Goal: Task Accomplishment & Management: Complete application form

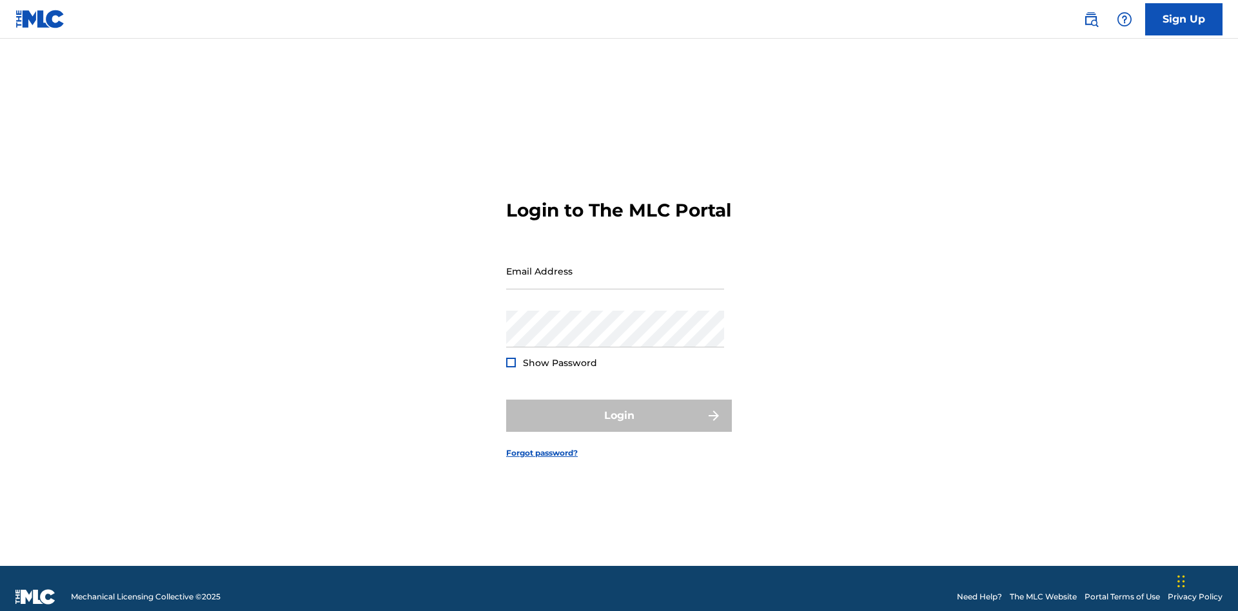
scroll to position [17, 0]
click at [615, 265] on input "Email Address" at bounding box center [615, 271] width 218 height 37
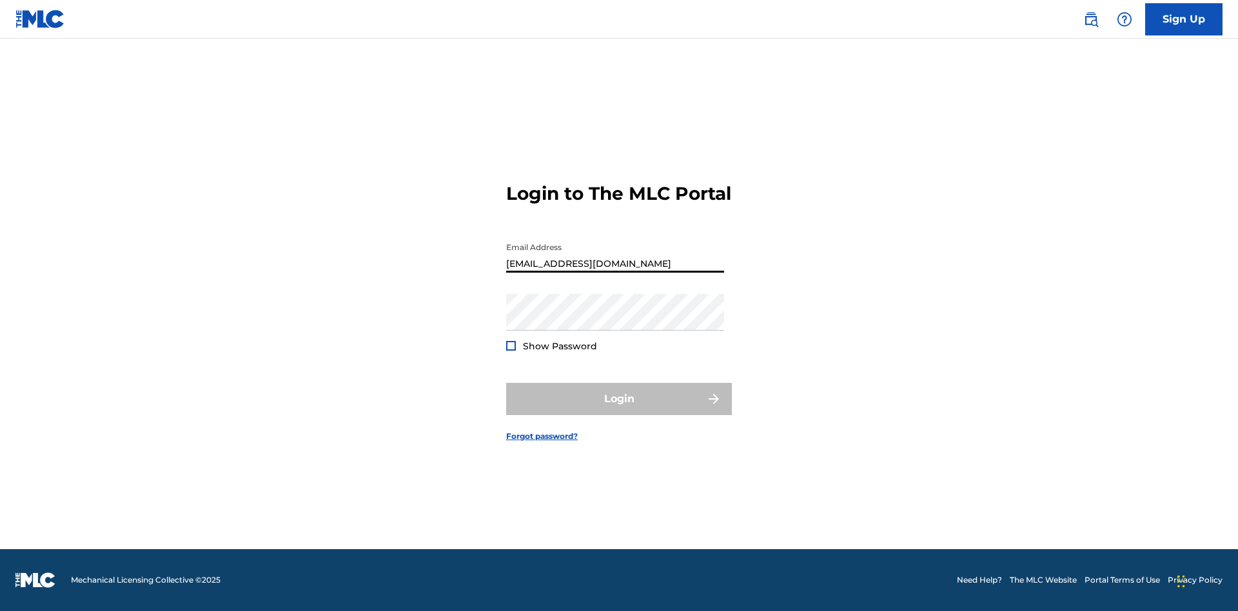
type input "[EMAIL_ADDRESS][DOMAIN_NAME]"
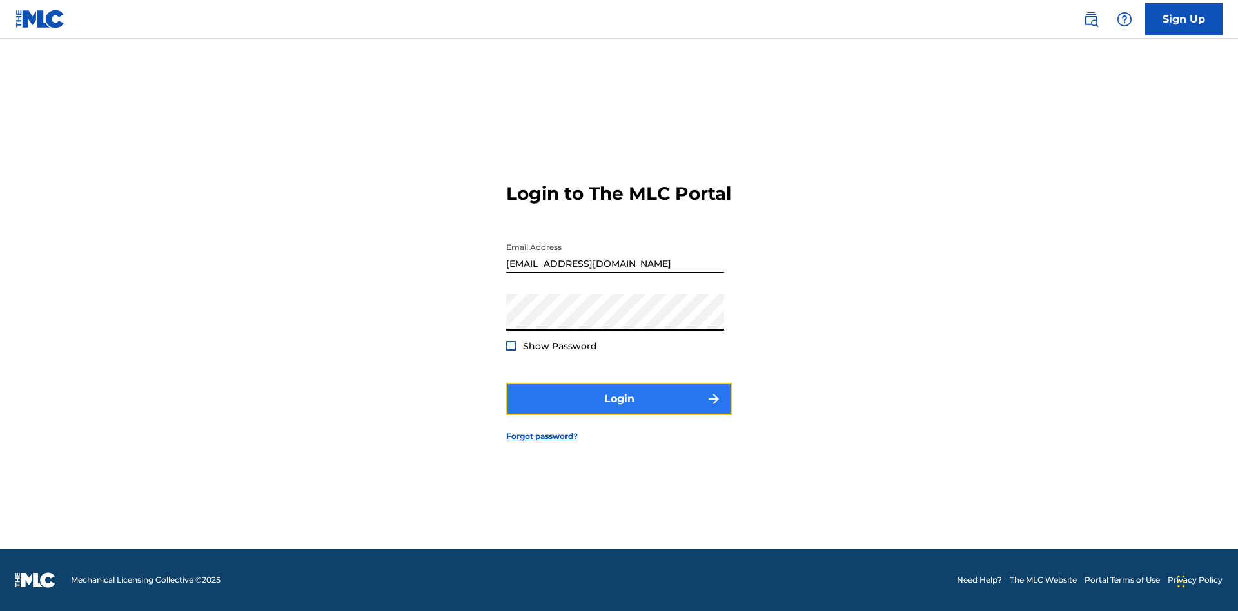
click at [619, 410] on button "Login" at bounding box center [619, 399] width 226 height 32
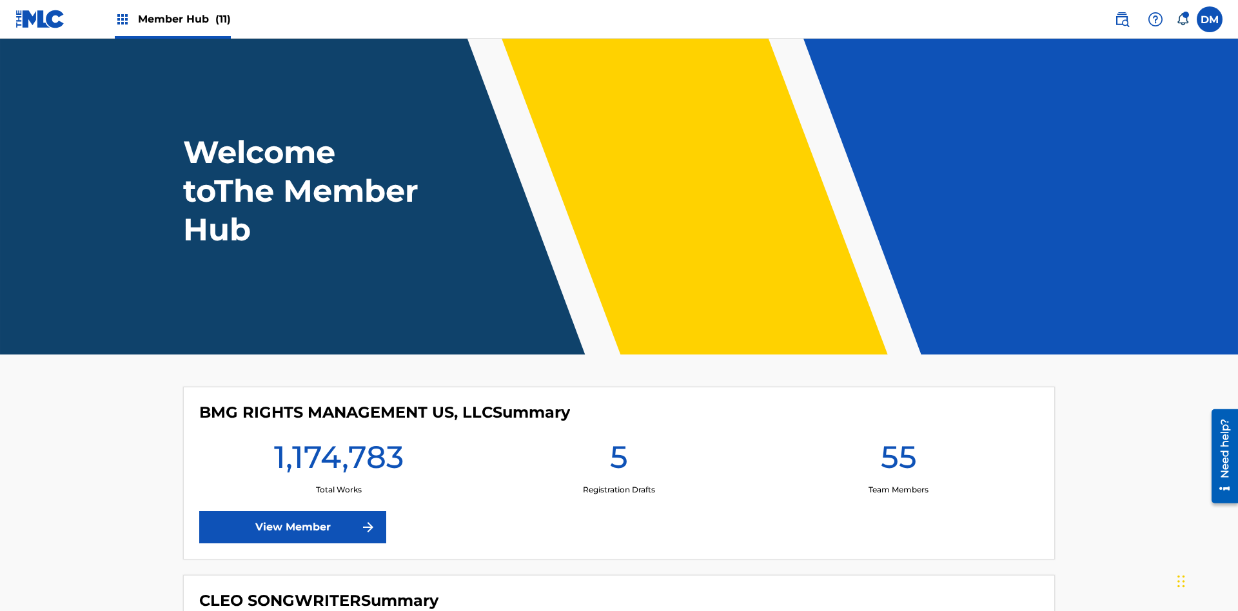
click at [184, 19] on span "Member Hub (11)" at bounding box center [184, 19] width 93 height 15
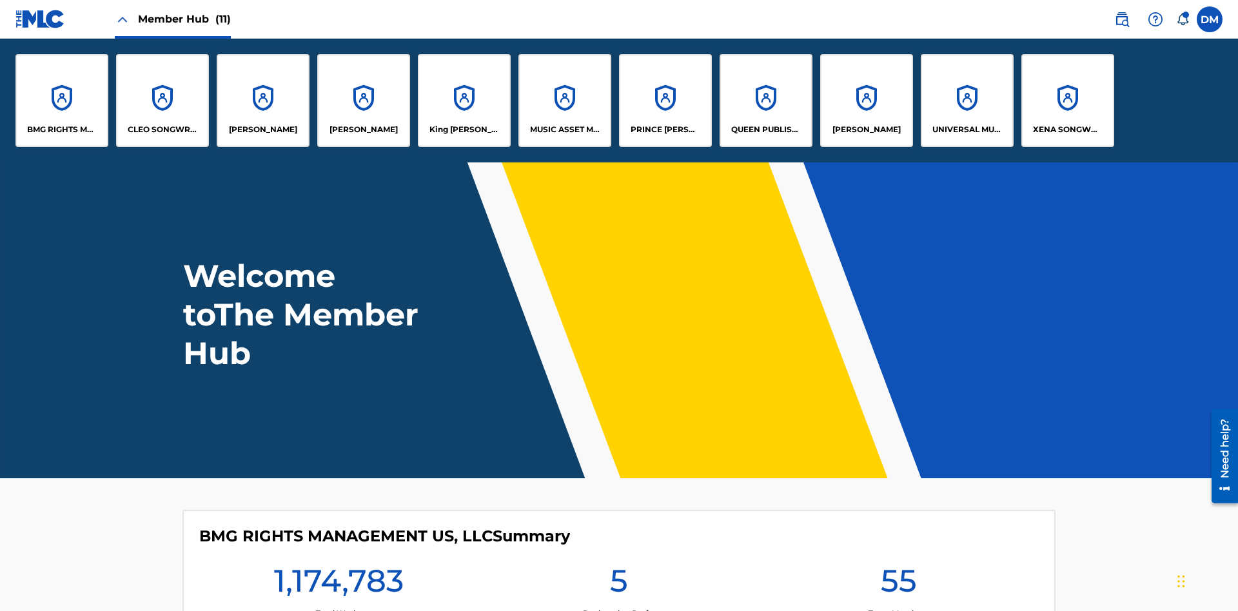
scroll to position [46, 0]
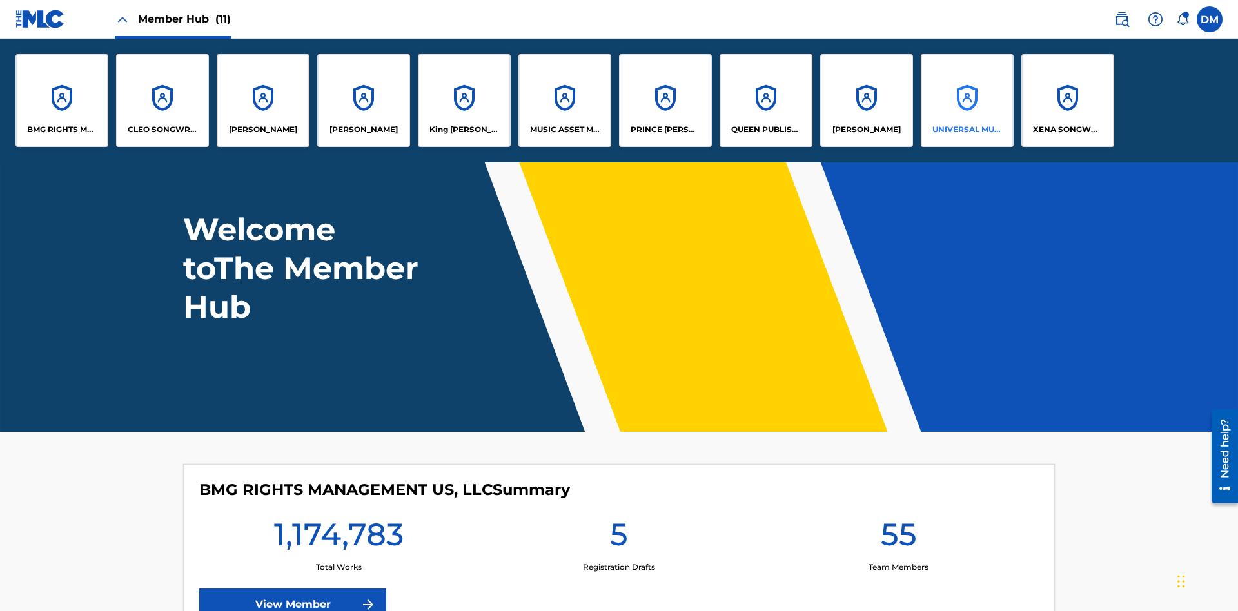
click at [967, 130] on p "UNIVERSAL MUSIC PUB GROUP" at bounding box center [967, 130] width 70 height 12
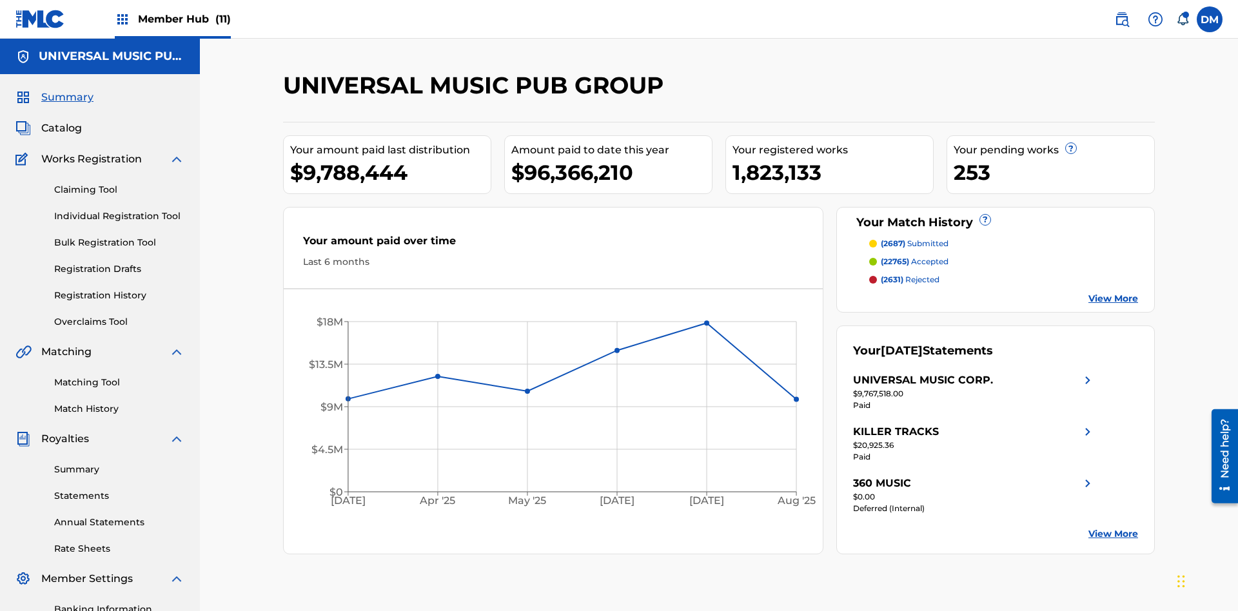
scroll to position [132, 0]
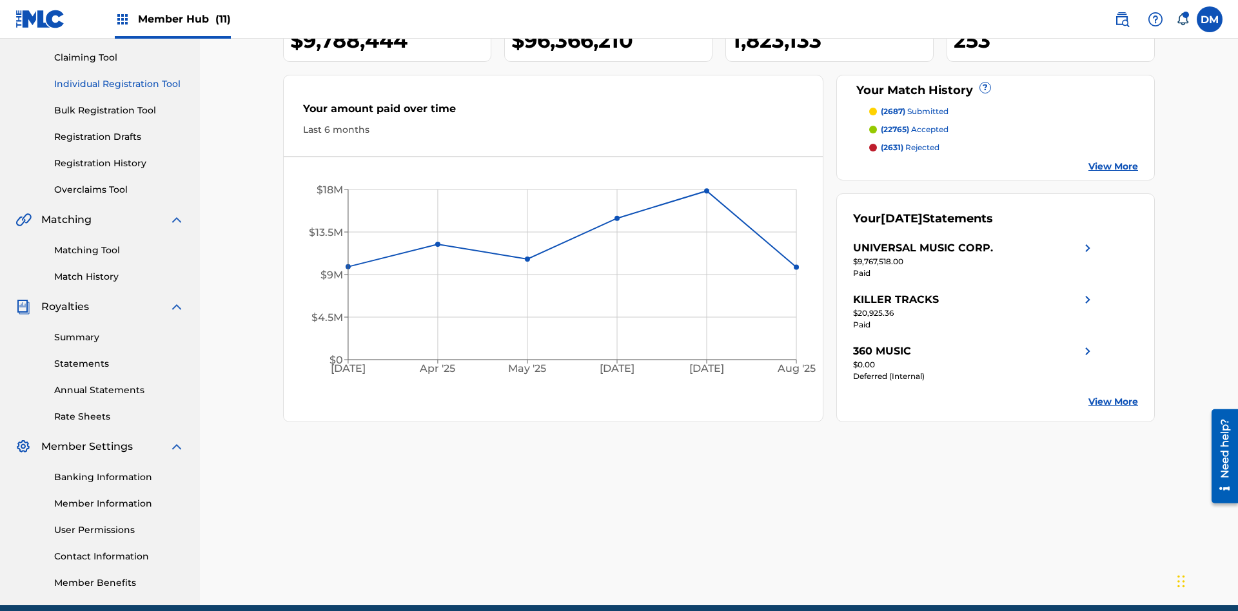
click at [119, 84] on link "Individual Registration Tool" at bounding box center [119, 84] width 130 height 14
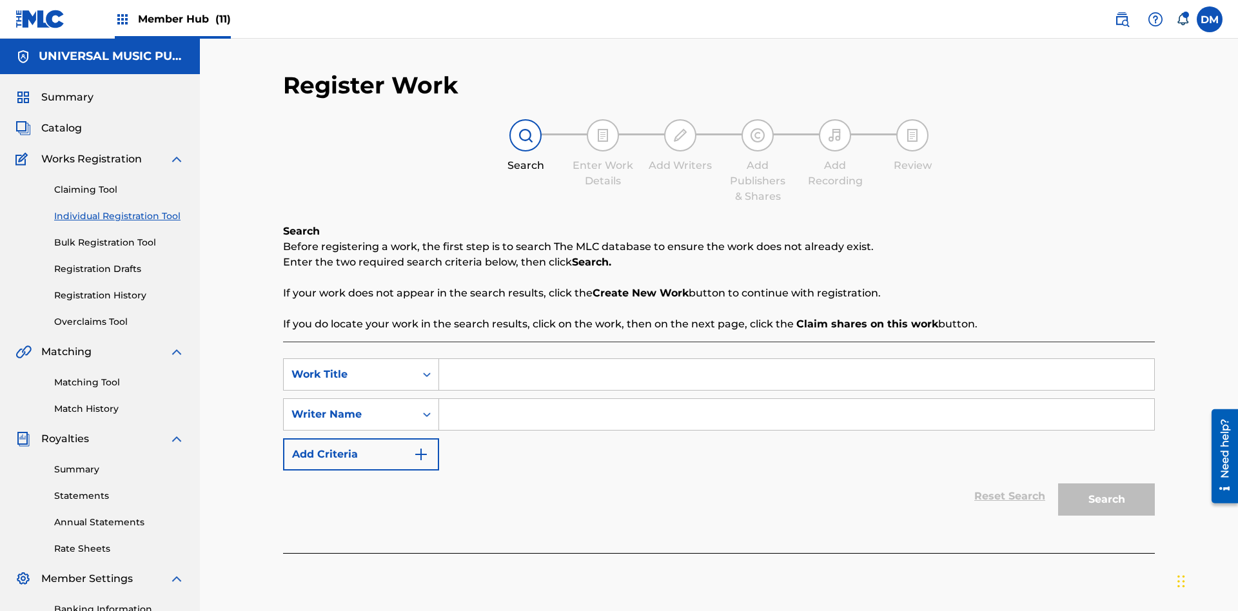
scroll to position [188, 0]
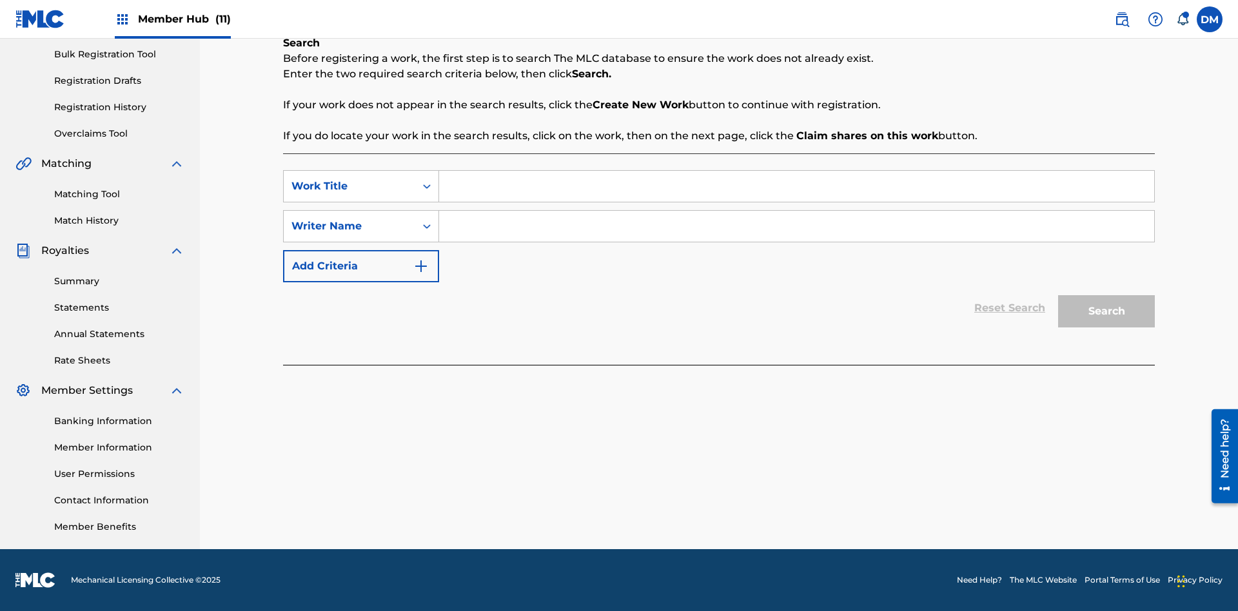
click at [796, 186] on input "Search Form" at bounding box center [796, 186] width 715 height 31
type input "Draft Saved At Work Details Page"
click at [796, 226] on input "Search Form" at bounding box center [796, 226] width 715 height 31
type input "QWERTYUIOP"
click at [1107, 311] on button "Search" at bounding box center [1106, 311] width 97 height 32
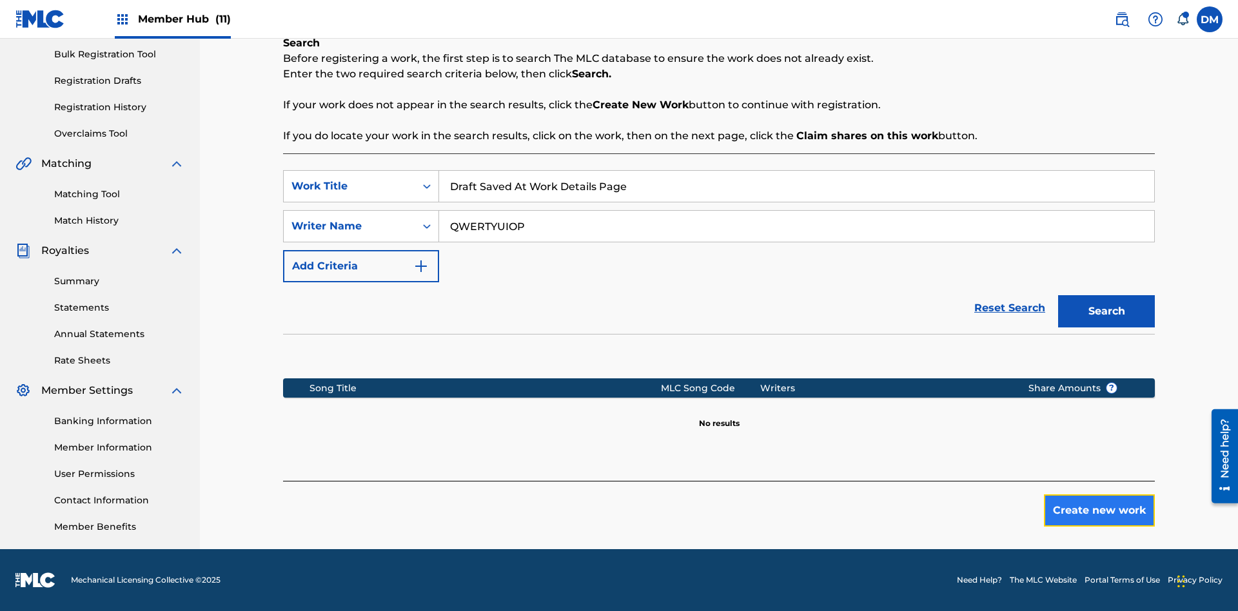
click at [1099, 511] on button "Create new work" at bounding box center [1099, 511] width 111 height 32
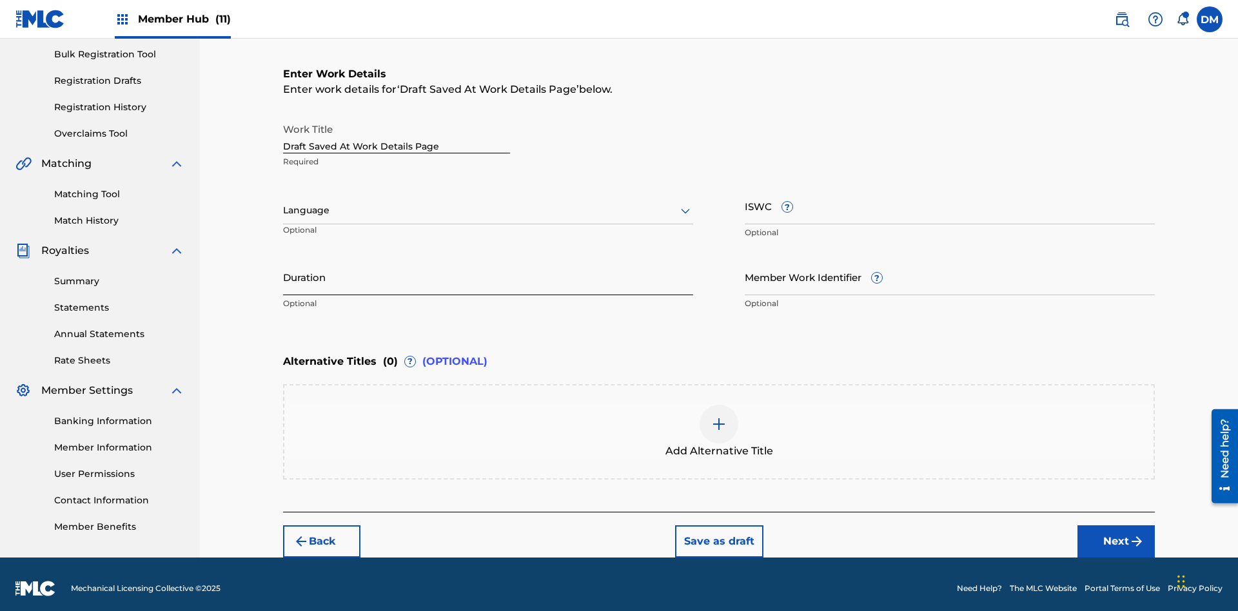
click at [488, 268] on input "Duration" at bounding box center [488, 277] width 410 height 37
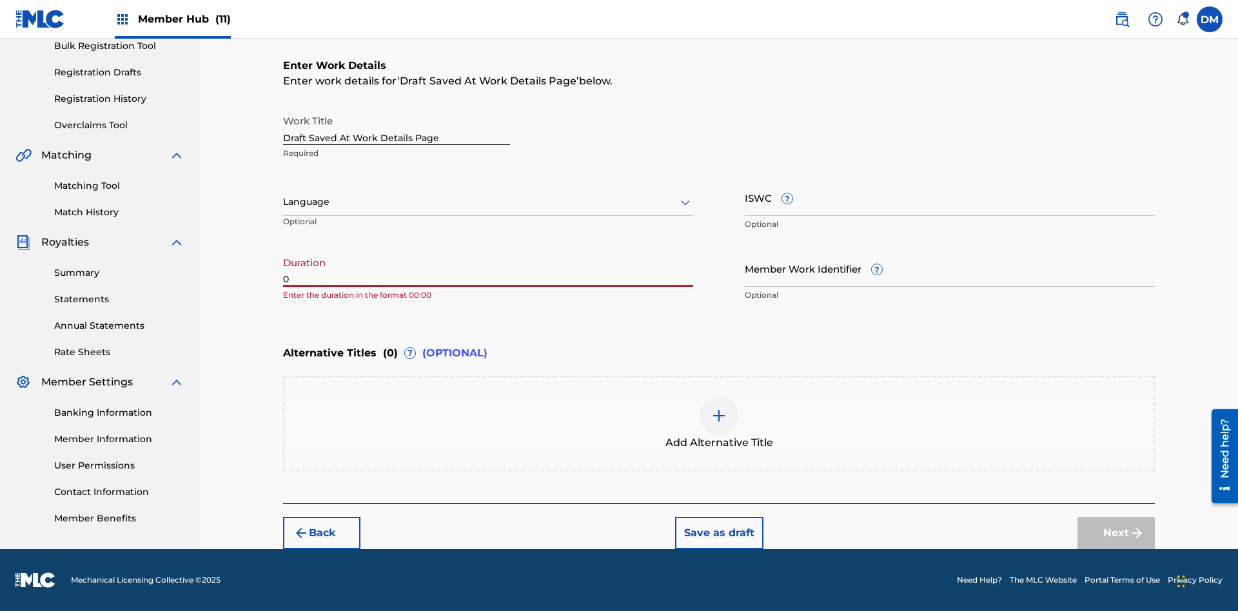
click at [488, 268] on input "0" at bounding box center [488, 268] width 410 height 37
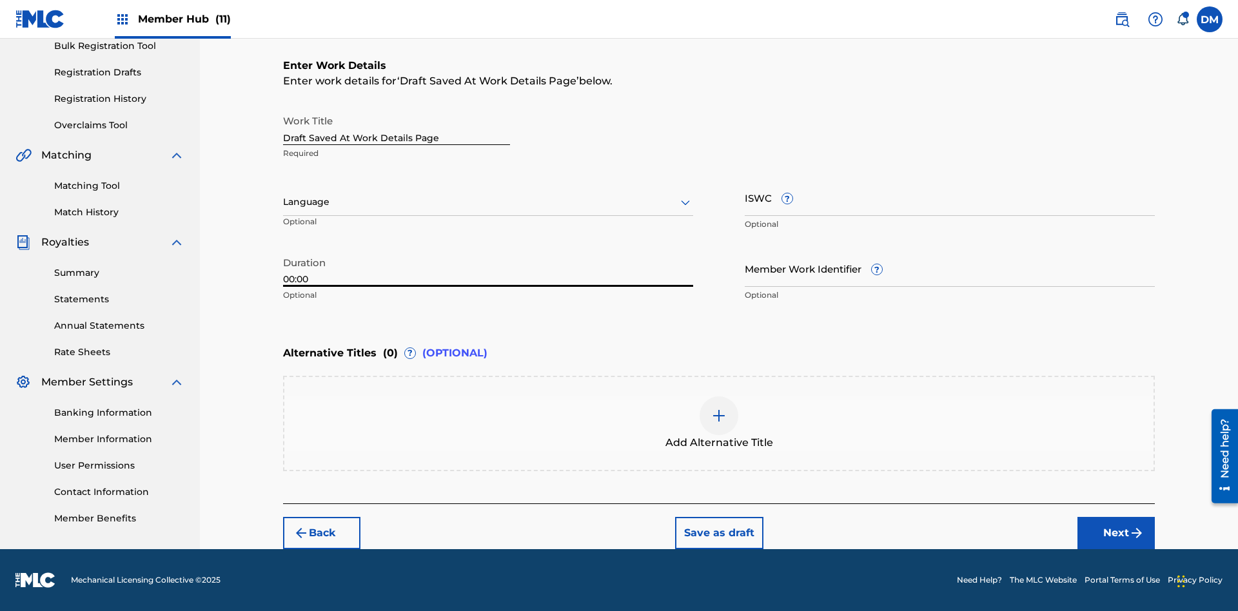
type input "00:00"
click at [685, 202] on icon at bounding box center [685, 202] width 15 height 15
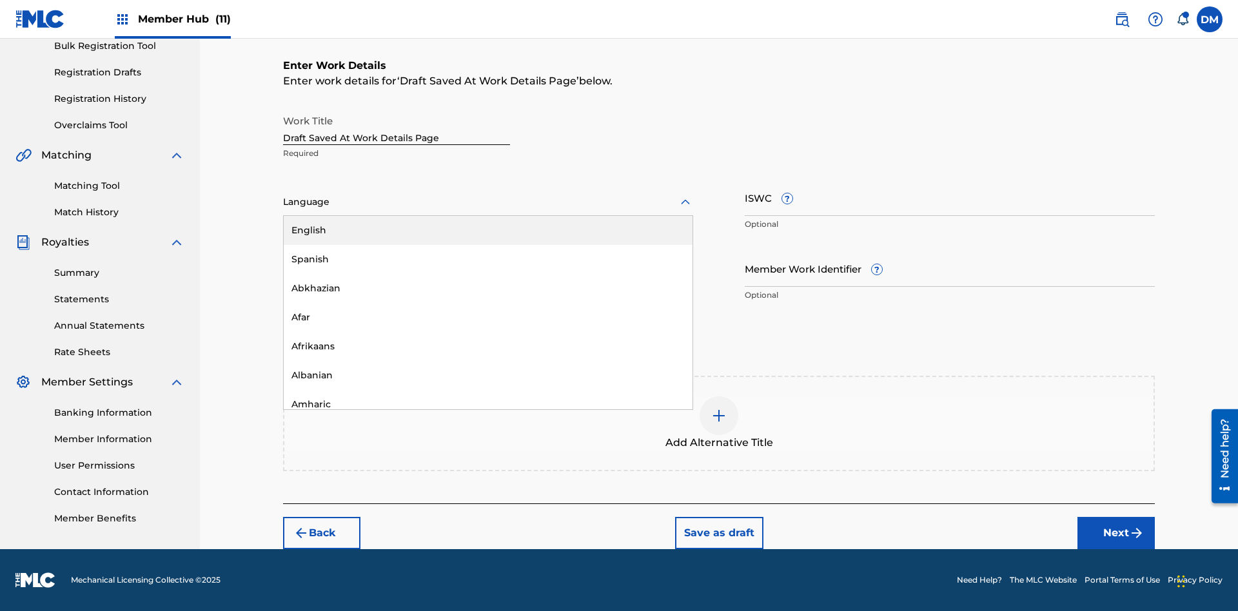
click at [488, 317] on div "Afar" at bounding box center [488, 317] width 409 height 29
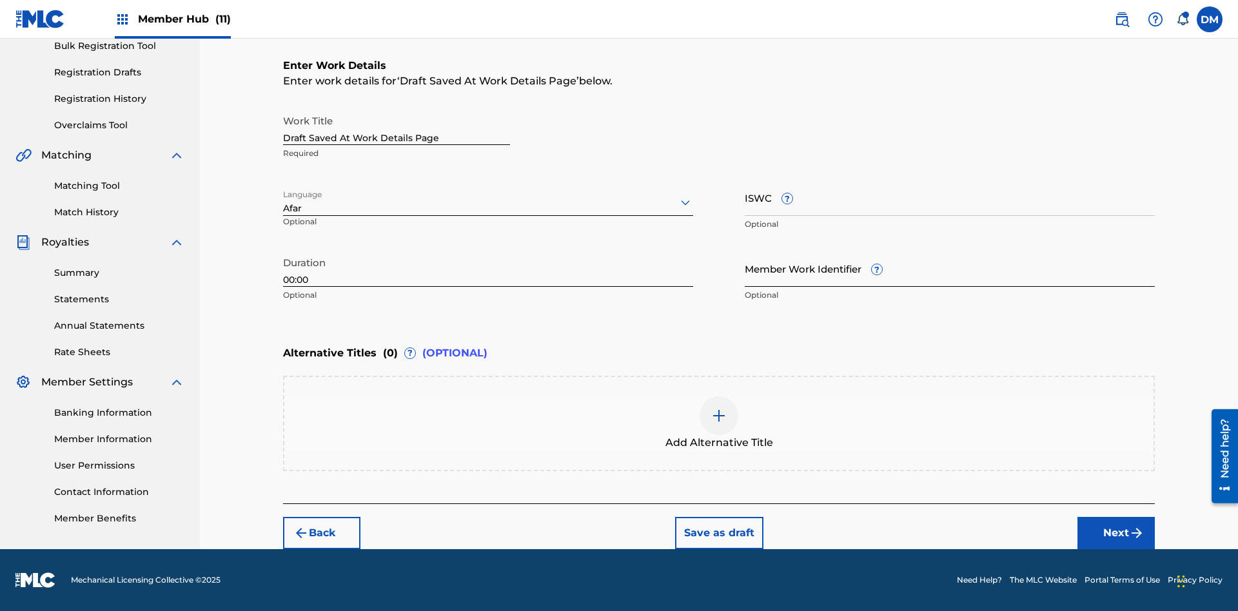
click at [950, 268] on input "Member Work Identifier ?" at bounding box center [950, 268] width 410 height 37
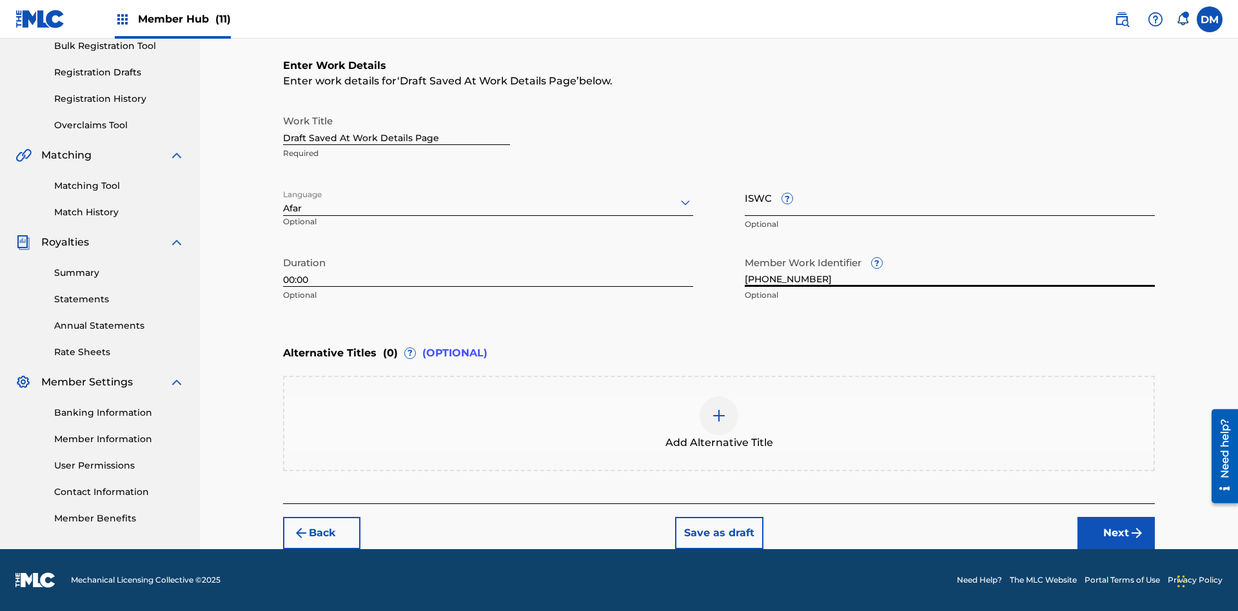
type input "[PHONE_NUMBER]"
click at [950, 197] on input "ISWC ?" at bounding box center [950, 197] width 410 height 37
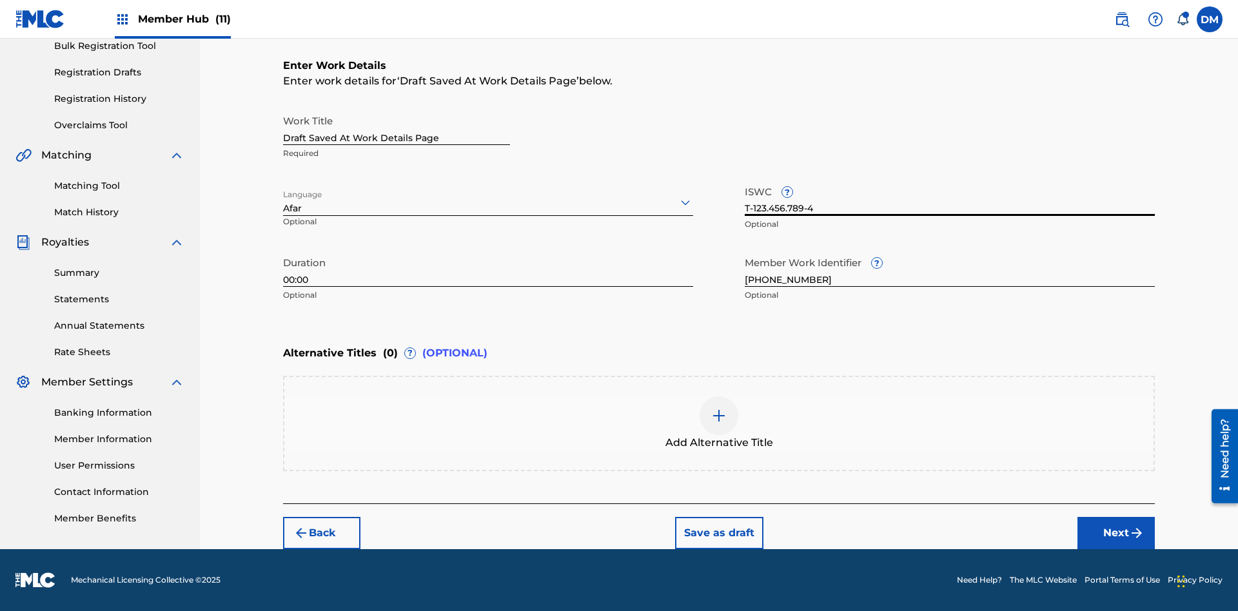
type input "T-123.456.789-4"
click at [719, 423] on img at bounding box center [718, 415] width 15 height 15
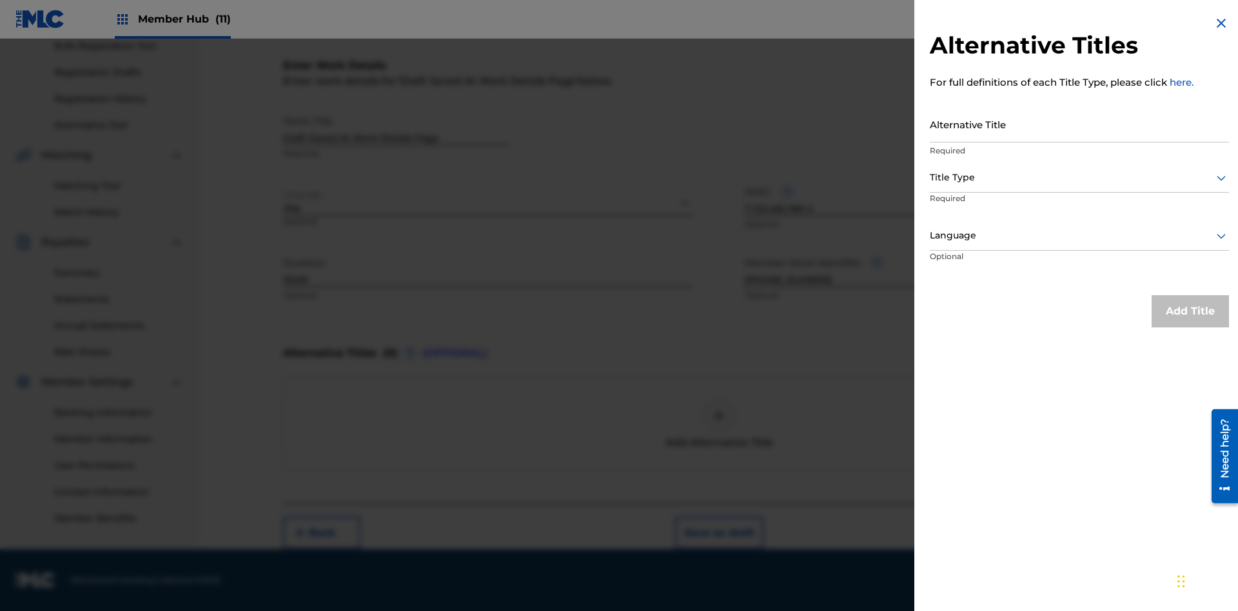
click at [1079, 124] on input "Alternative Title" at bounding box center [1079, 124] width 299 height 37
type input "Alt Title"
click at [1079, 177] on div at bounding box center [1079, 178] width 299 height 16
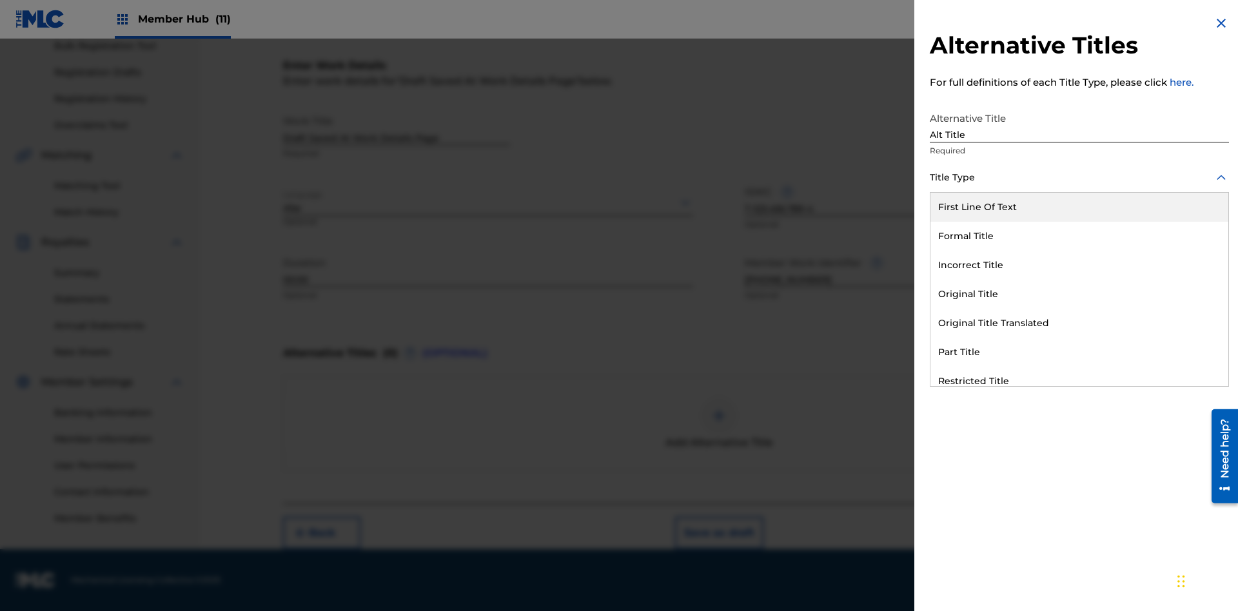
click at [1079, 294] on div "Original Title" at bounding box center [1079, 294] width 298 height 29
click at [1079, 235] on div at bounding box center [1079, 236] width 299 height 16
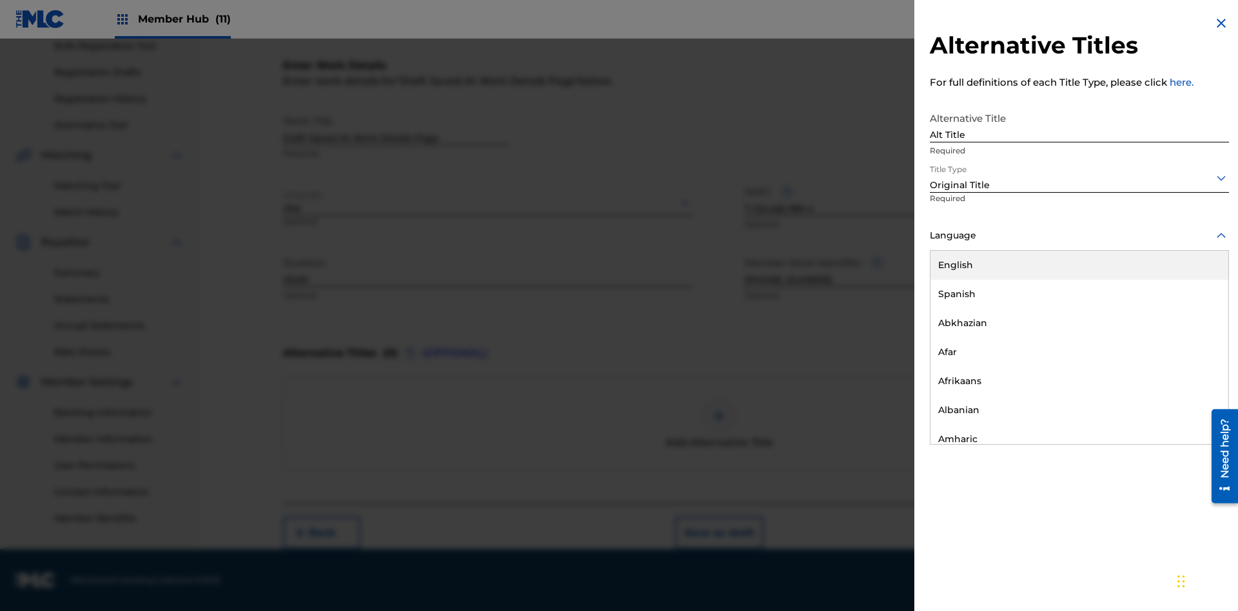
click at [1190, 311] on button "Add Title" at bounding box center [1190, 311] width 77 height 32
click at [718, 533] on button "Save as draft" at bounding box center [719, 533] width 88 height 32
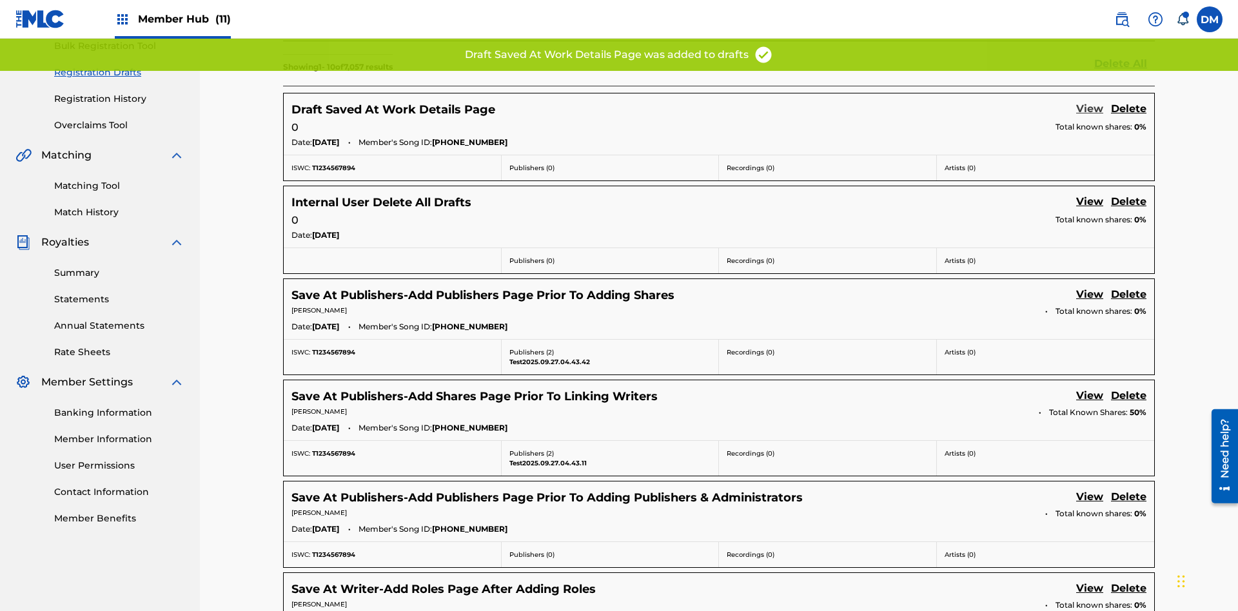
click at [1090, 101] on link "View" at bounding box center [1089, 109] width 27 height 17
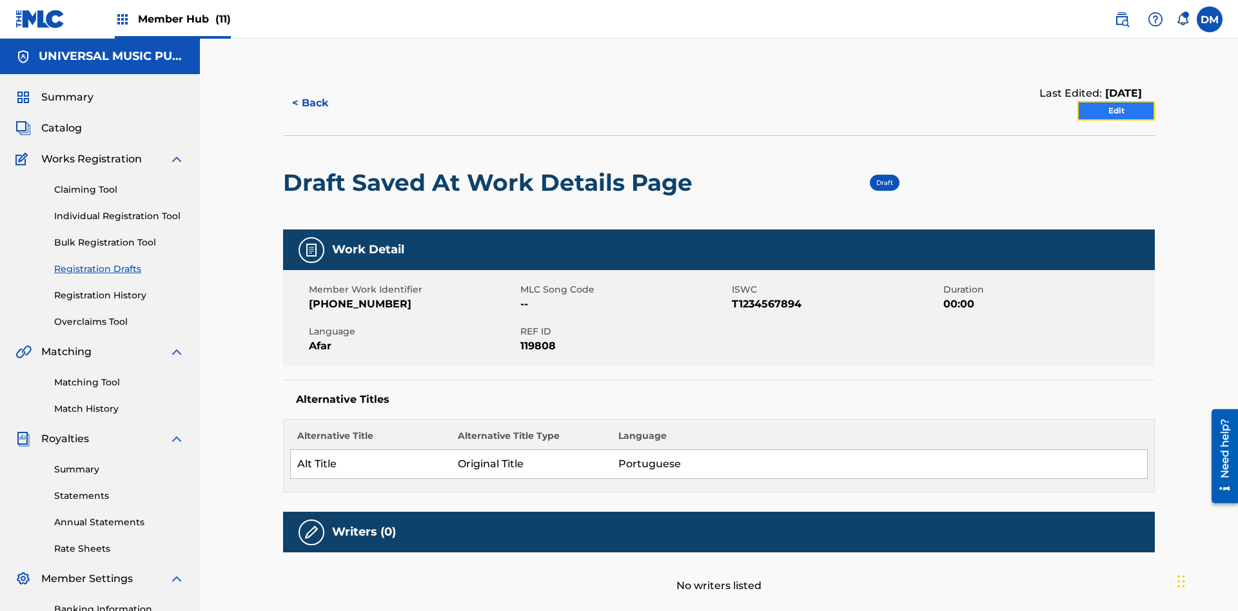
click at [1116, 101] on link "Edit" at bounding box center [1115, 110] width 77 height 19
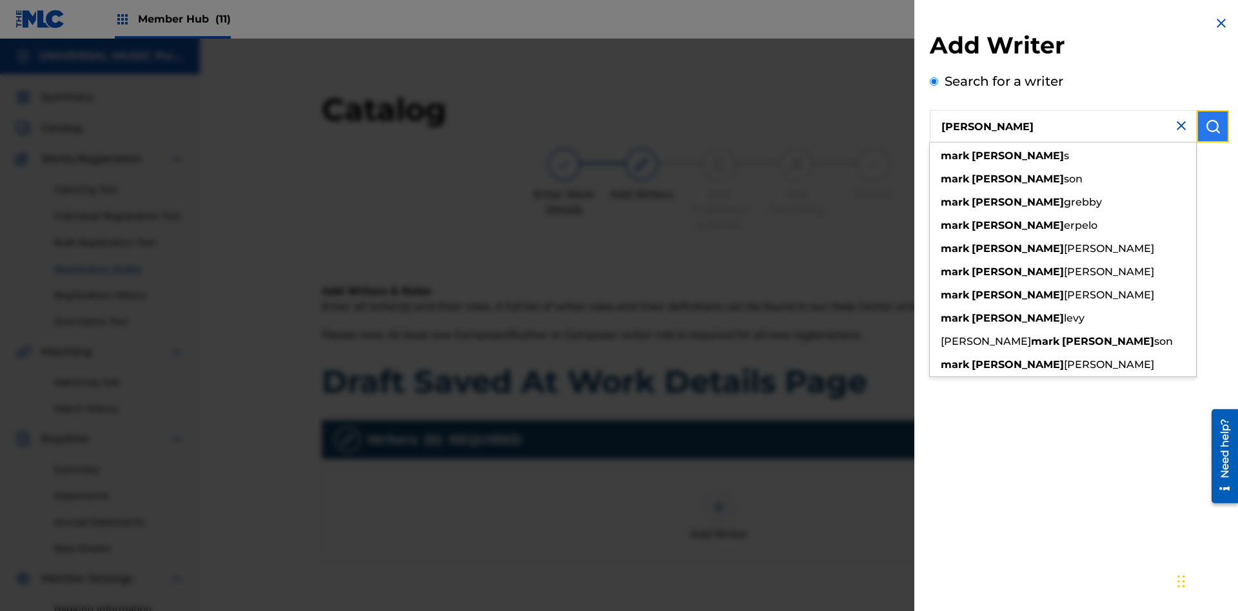
click at [1213, 126] on img "submit" at bounding box center [1212, 126] width 15 height 15
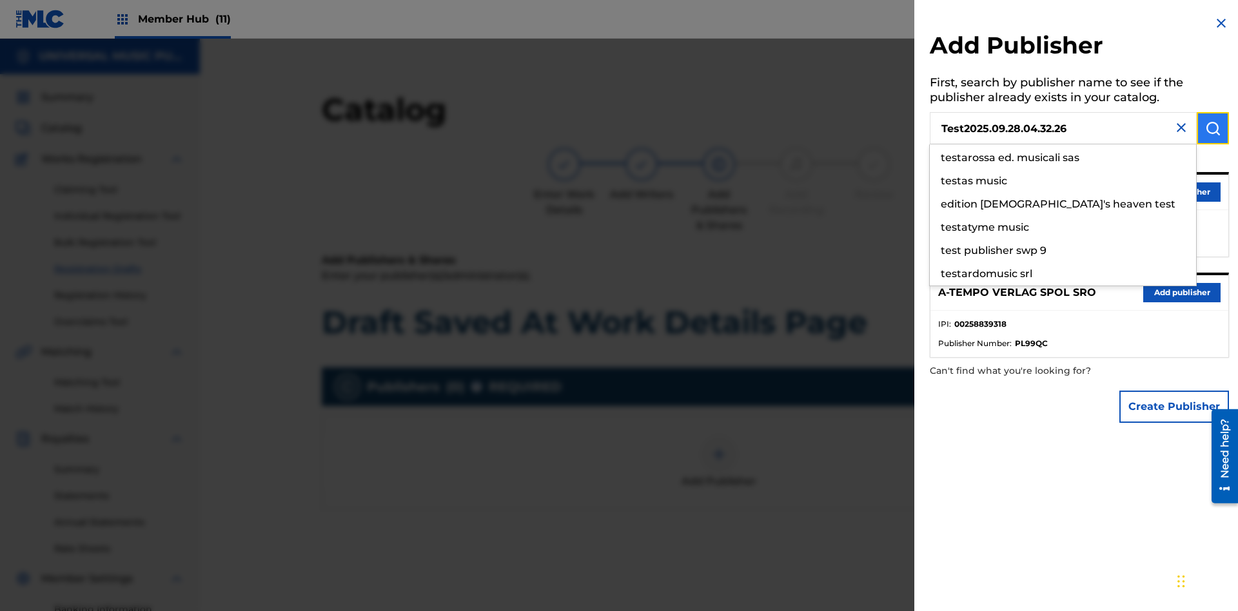
click at [1213, 128] on img "submit" at bounding box center [1212, 128] width 15 height 15
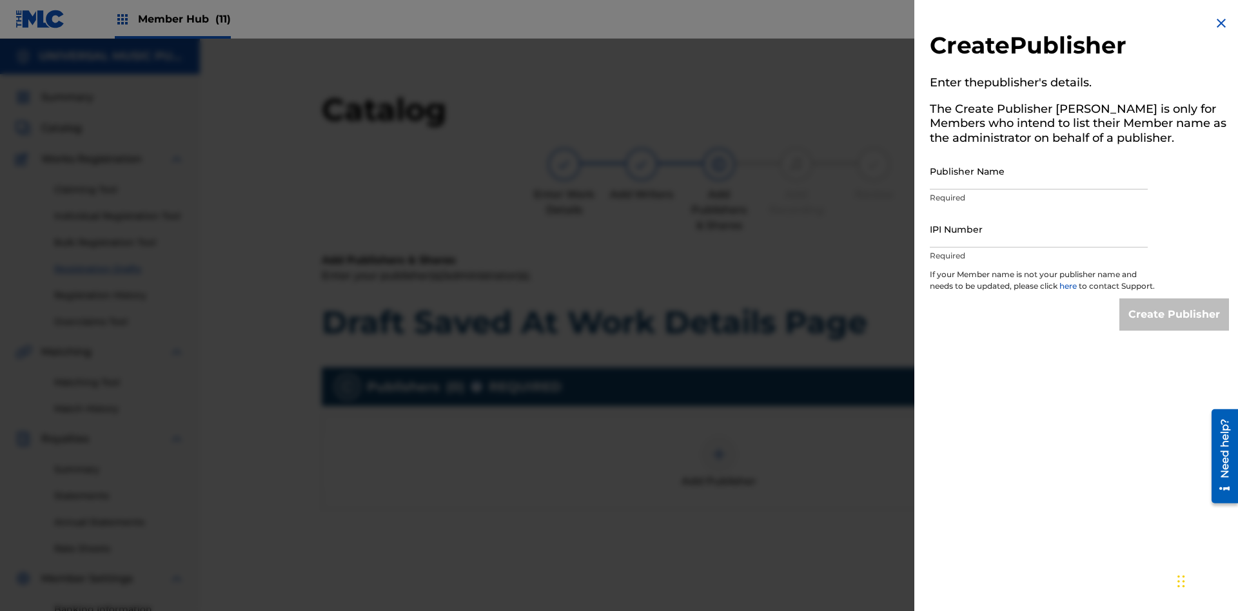
click at [1039, 171] on input "Publisher Name" at bounding box center [1039, 171] width 218 height 37
click at [1039, 229] on input "IPI Number" at bounding box center [1039, 229] width 218 height 37
click at [1175, 326] on input "Create Publisher" at bounding box center [1174, 315] width 110 height 32
click at [1175, 299] on input "Create Publisher" at bounding box center [1174, 315] width 110 height 32
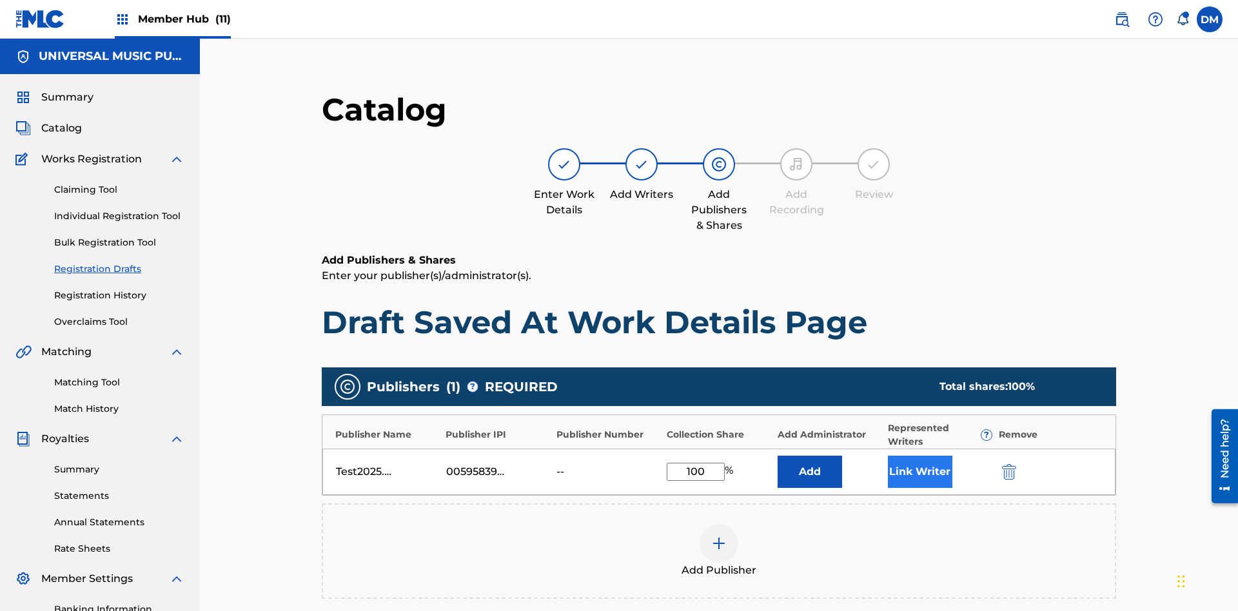
type input "100"
click at [888, 456] on button "Link Writer" at bounding box center [920, 472] width 64 height 32
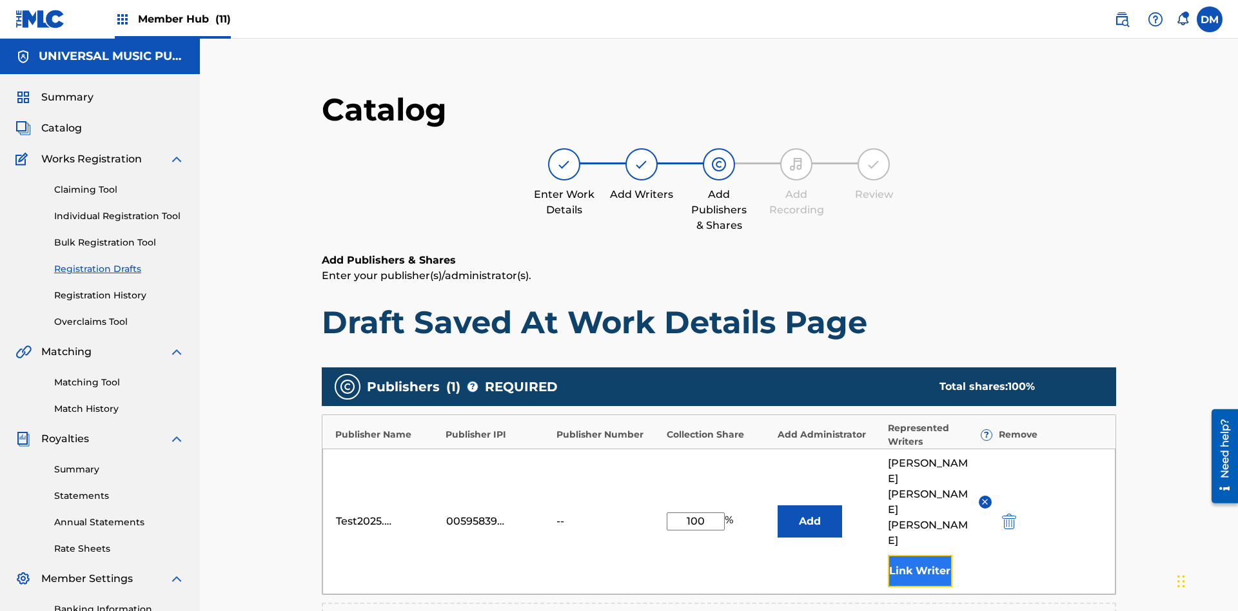
click at [888, 555] on button "Link Writer" at bounding box center [920, 571] width 64 height 32
click at [778, 506] on button "Add" at bounding box center [810, 522] width 64 height 32
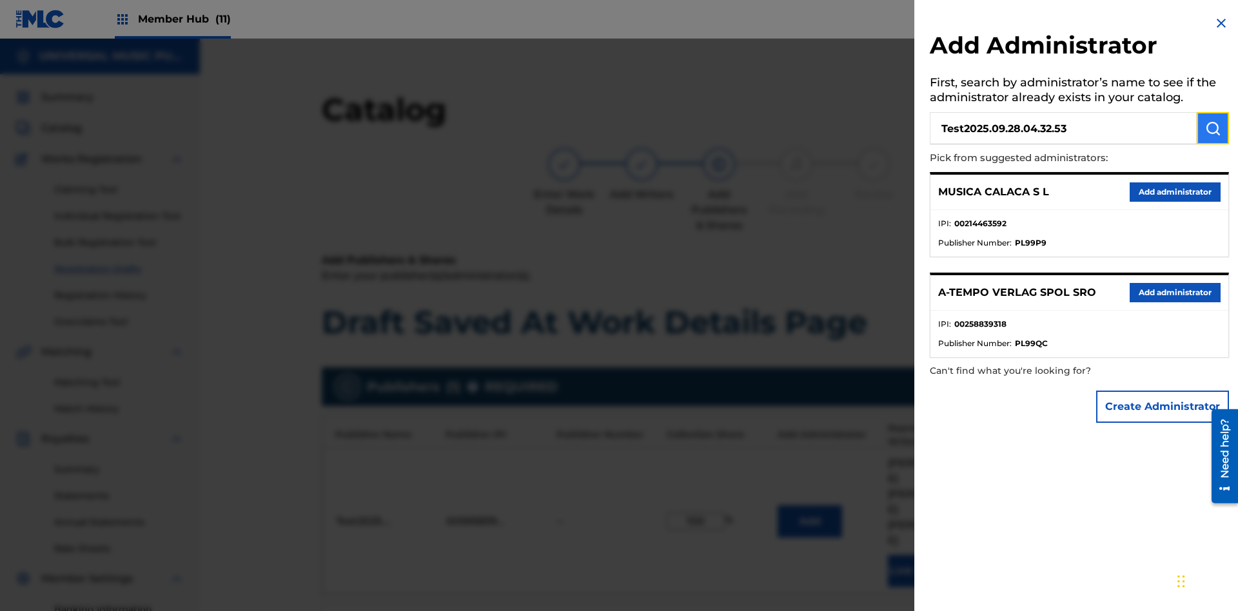
click at [1213, 128] on img "submit" at bounding box center [1212, 128] width 15 height 15
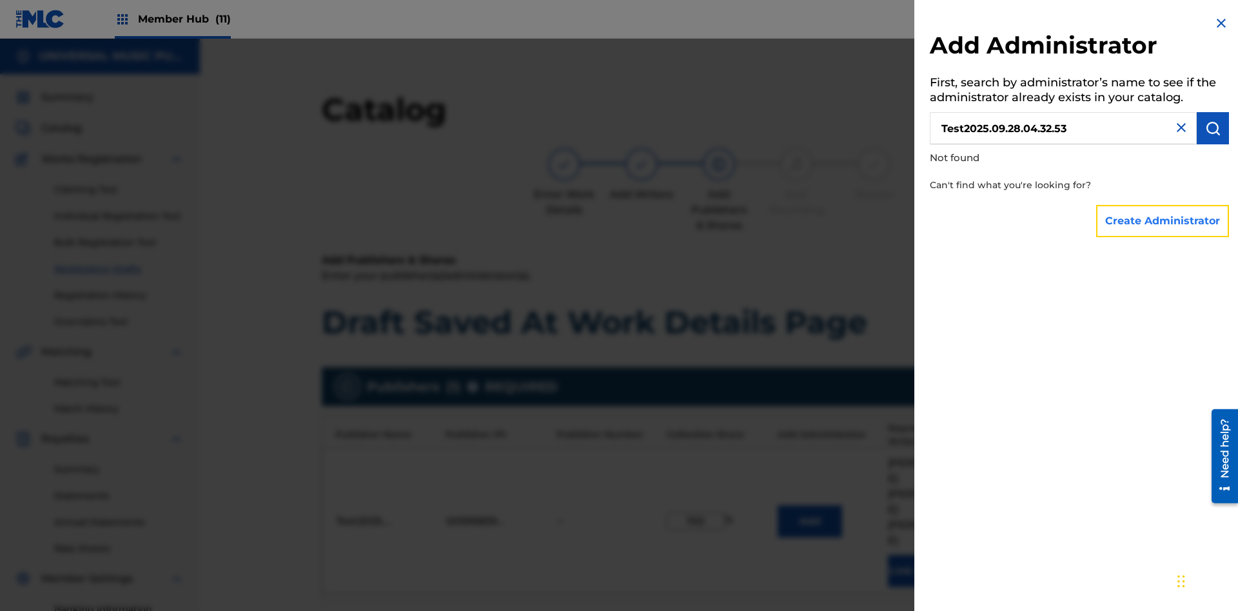
click at [1163, 221] on button "Create Administrator" at bounding box center [1162, 221] width 133 height 32
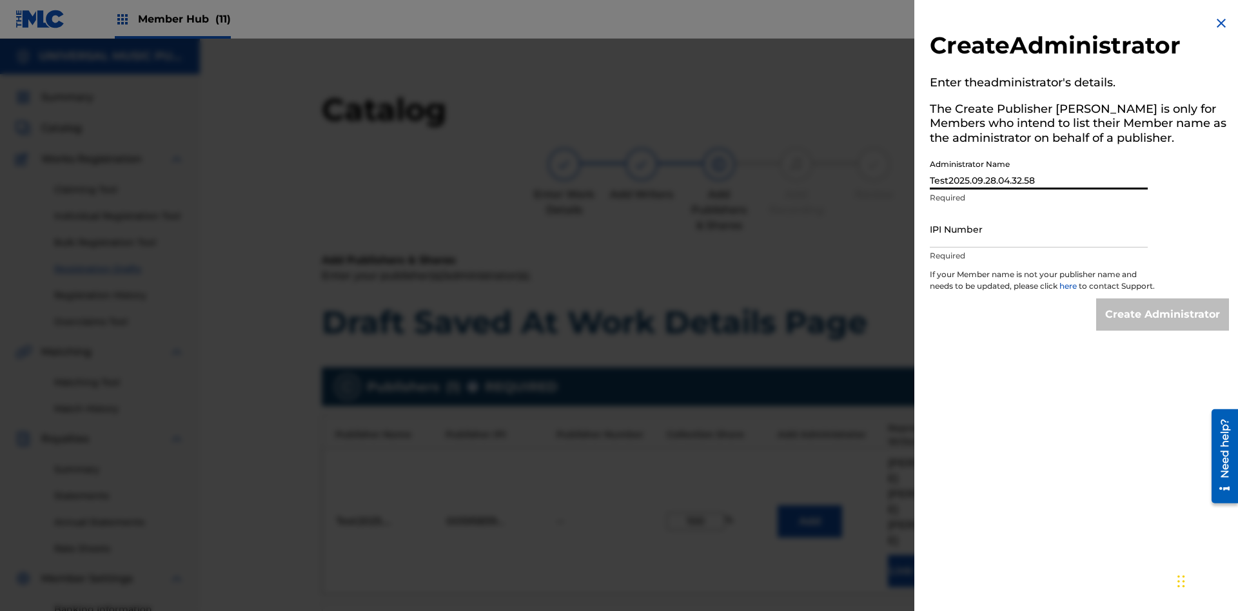
type input "Test2025.09.28.04.32.58"
click at [1039, 229] on input "IPI Number" at bounding box center [1039, 229] width 218 height 37
type input "00595839777"
click at [1163, 326] on input "Create Administrator" at bounding box center [1162, 315] width 133 height 32
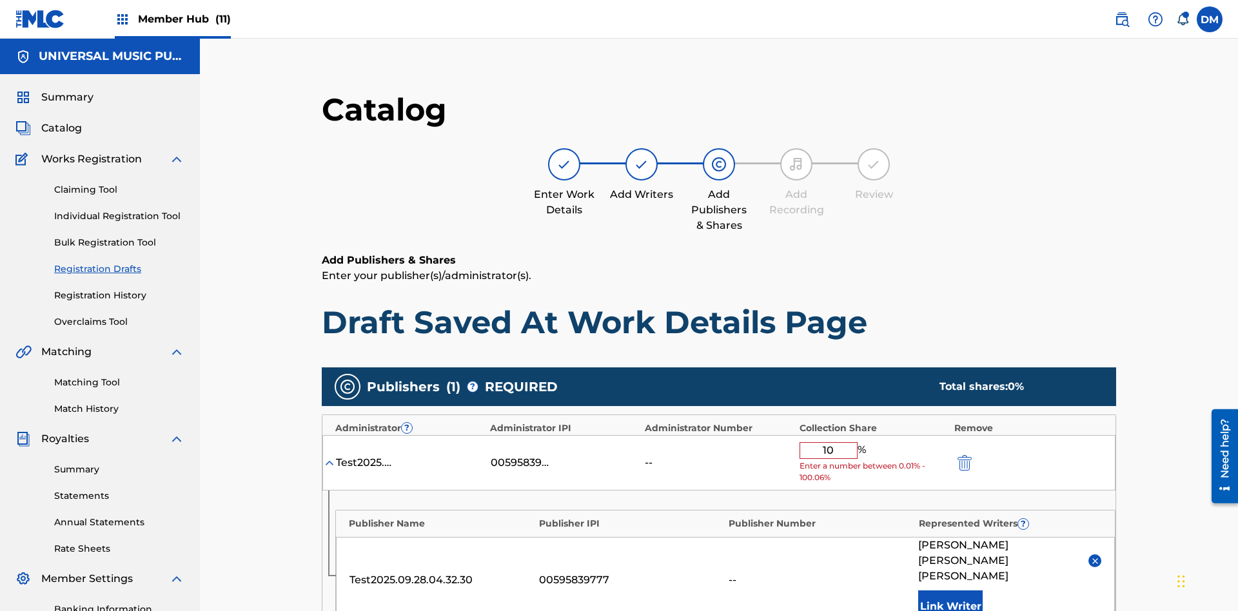
type input "100"
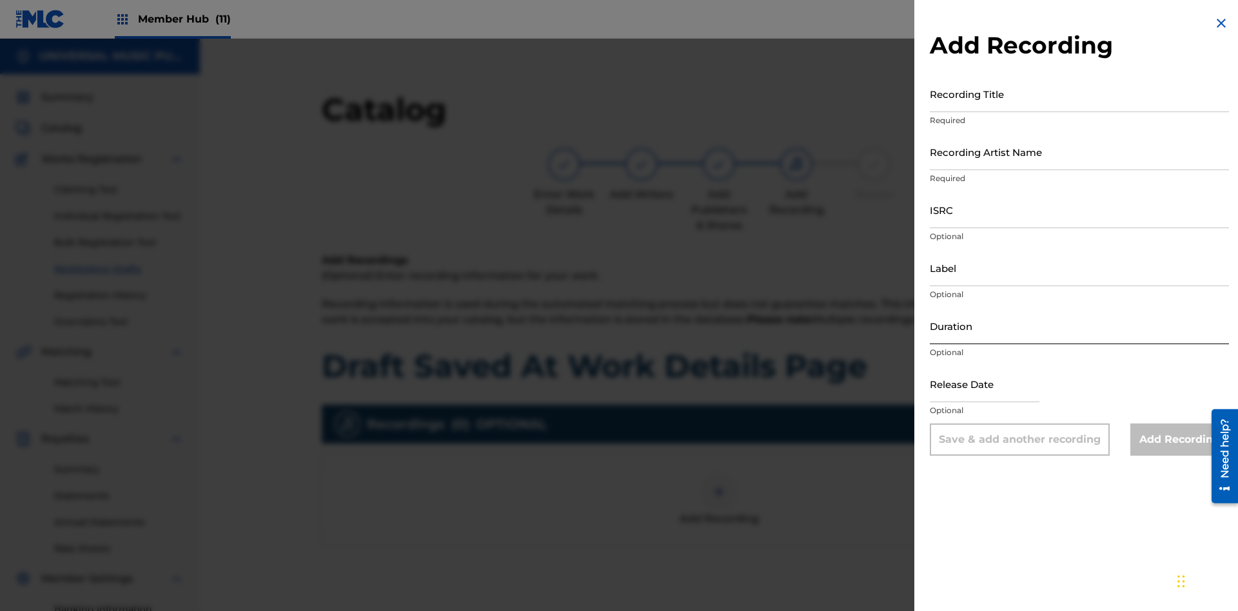
click at [1079, 93] on input "Recording Title" at bounding box center [1079, 93] width 299 height 37
type input "Best Song Ever"
click at [1079, 152] on input "Recording Artist Name" at bounding box center [1079, 151] width 299 height 37
type input "[PERSON_NAME]"
click at [1079, 210] on input "ISRC" at bounding box center [1079, 210] width 299 height 37
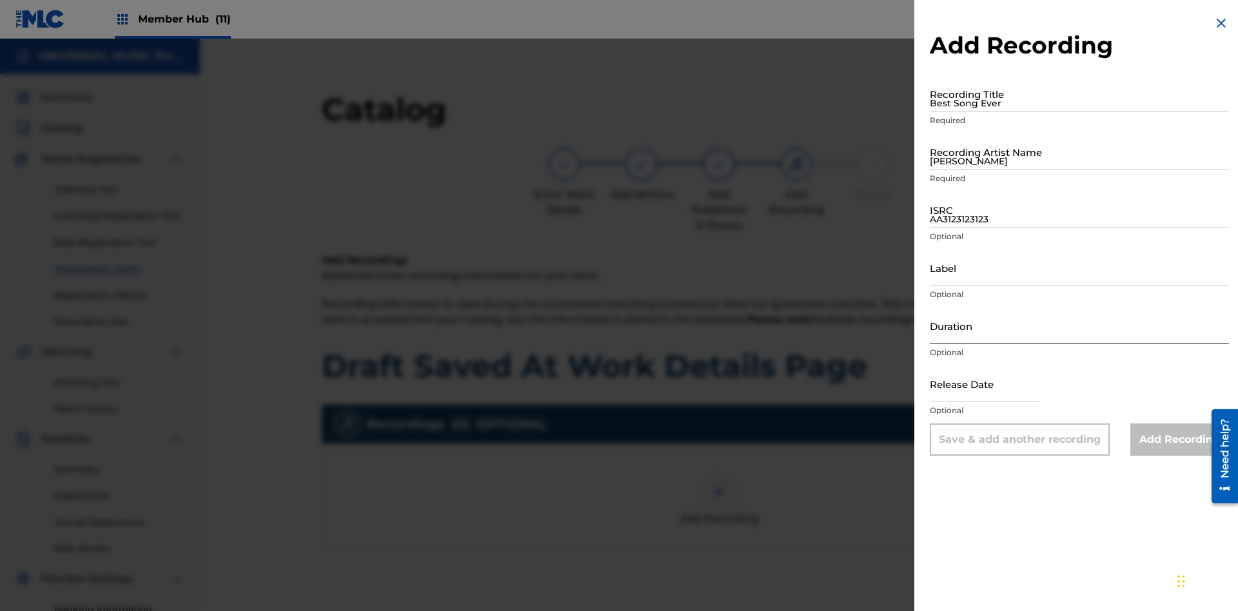
type input "AA3123123123"
click at [1079, 268] on input "Label" at bounding box center [1079, 268] width 299 height 37
type input "The Label"
click at [1079, 326] on input "Duration" at bounding box center [1079, 326] width 299 height 37
type input "1"
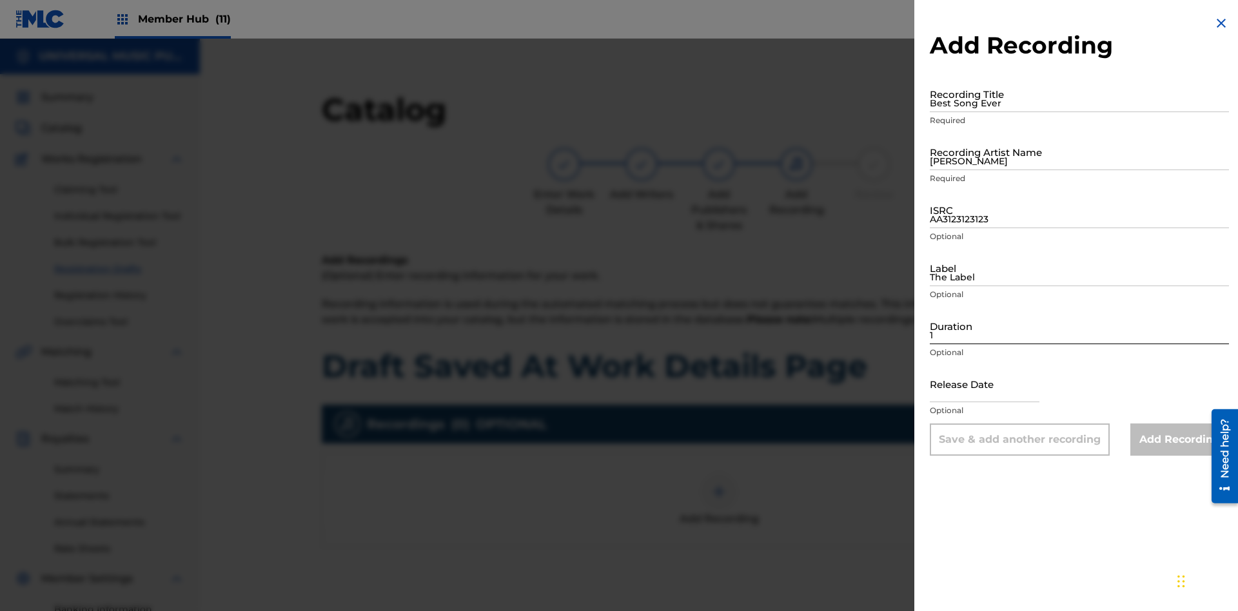
click at [1079, 326] on input "1" at bounding box center [1079, 326] width 299 height 37
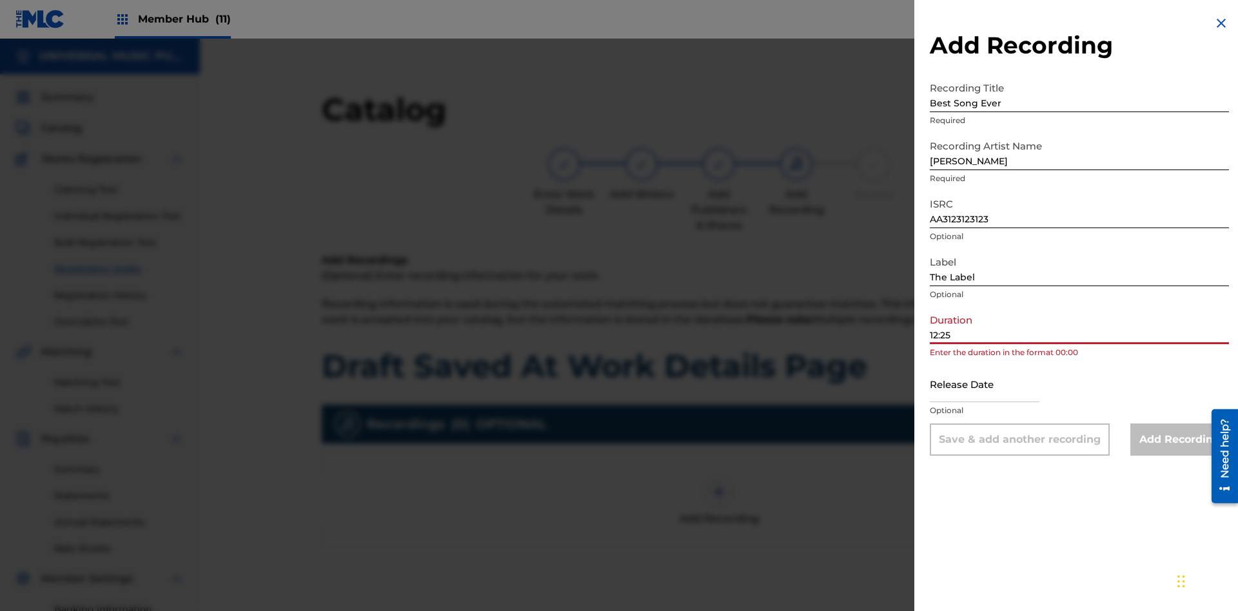
click at [995, 385] on input "text" at bounding box center [985, 384] width 110 height 37
click at [1179, 440] on input "Add Recording" at bounding box center [1179, 440] width 99 height 32
